Goal: Find specific page/section: Find specific page/section

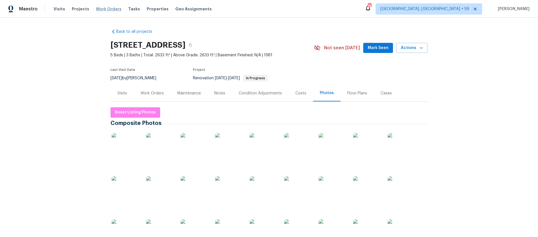
drag, startPoint x: 106, startPoint y: 6, endPoint x: 109, endPoint y: 7, distance: 3.1
click at [106, 6] on span "Work Orders" at bounding box center [109, 9] width 26 height 6
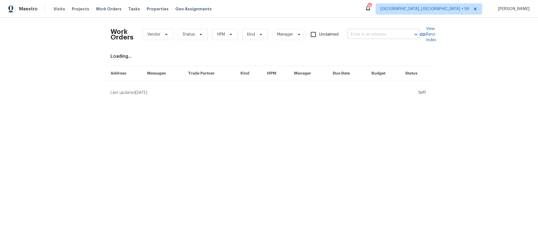
click at [356, 31] on input "text" at bounding box center [376, 34] width 56 height 9
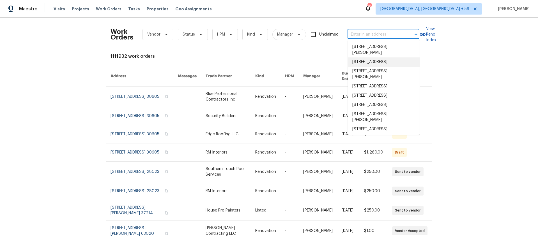
click at [361, 33] on input "text" at bounding box center [376, 34] width 56 height 9
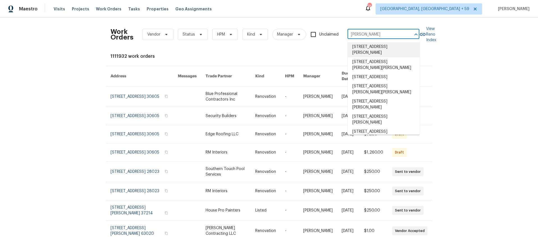
drag, startPoint x: 353, startPoint y: 32, endPoint x: 341, endPoint y: 30, distance: 11.9
click at [341, 30] on div "Work Orders Vendor Status HPM Kind Manager Unclaimed [PERSON_NAME] ​" at bounding box center [265, 34] width 309 height 25
type input "[PERSON_NAME]"
drag, startPoint x: 361, startPoint y: 29, endPoint x: 361, endPoint y: 31, distance: 2.8
click at [361, 29] on div "Work Orders Vendor Status HPM Kind Manager Unclaimed ​" at bounding box center [265, 34] width 309 height 25
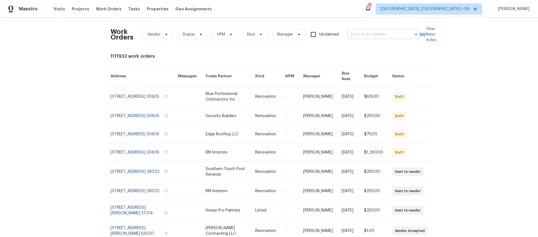
click at [364, 35] on input "text" at bounding box center [376, 34] width 56 height 9
type input "371 [PERSON_NAME]"
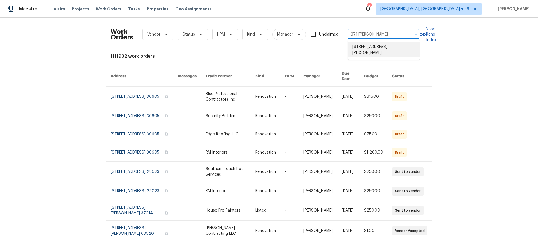
click at [364, 48] on li "[STREET_ADDRESS][PERSON_NAME]" at bounding box center [384, 49] width 72 height 15
